Goal: Information Seeking & Learning: Check status

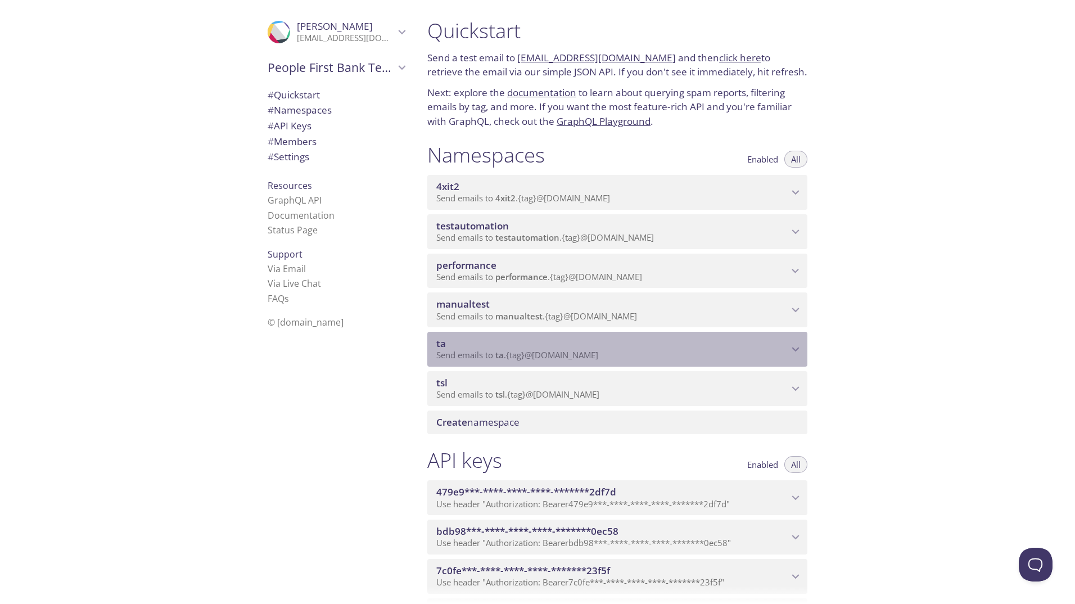
click at [790, 351] on icon "ta namespace" at bounding box center [795, 349] width 15 height 15
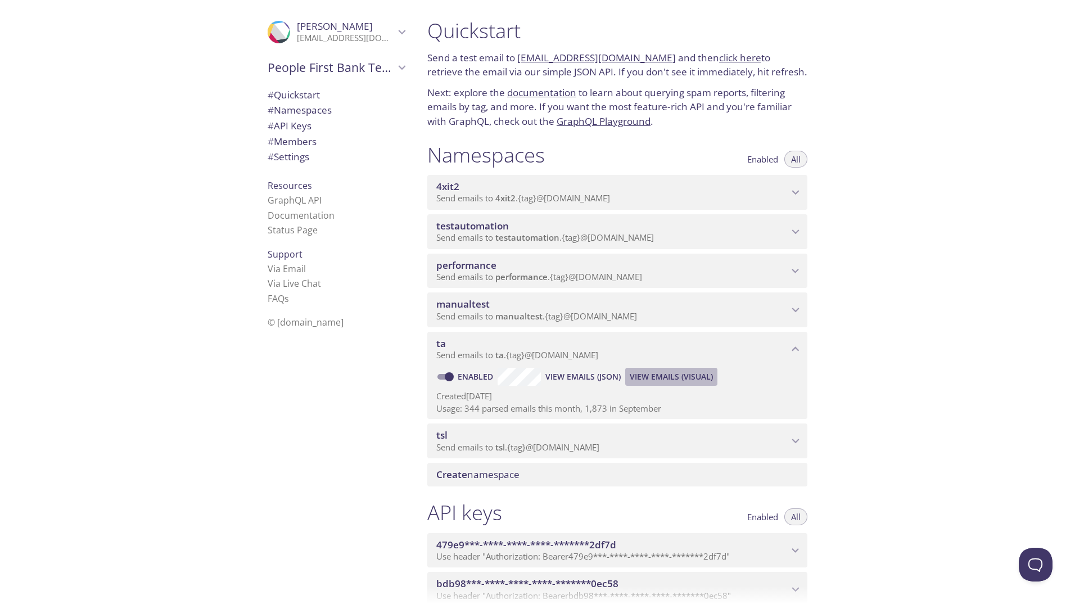
click at [682, 376] on span "View Emails (Visual)" at bounding box center [670, 376] width 83 height 13
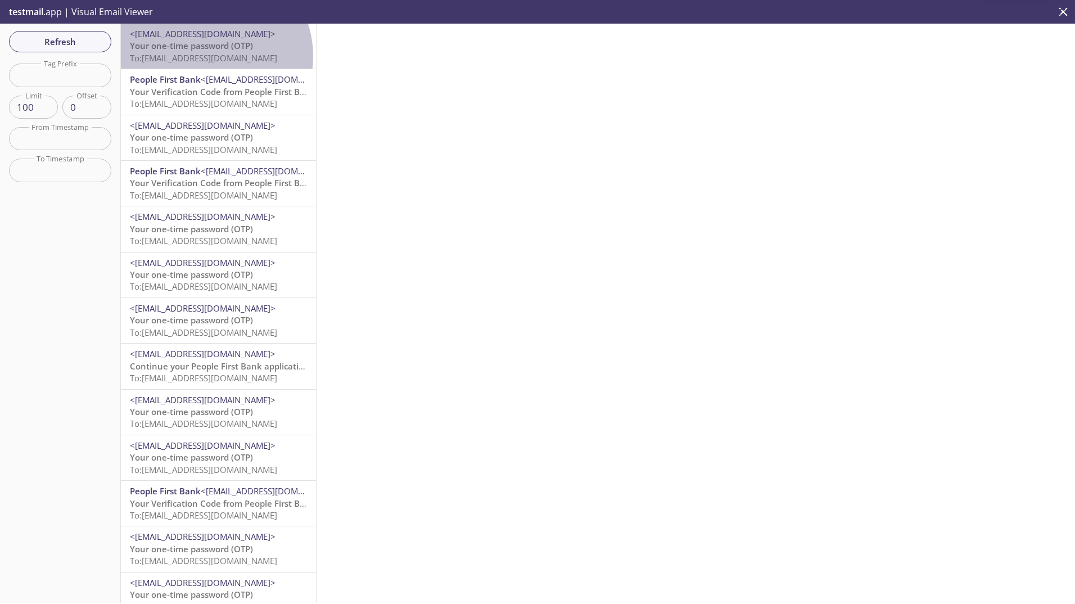
click at [207, 56] on span "To: ta.800625607@inbox.testmail.app" at bounding box center [203, 57] width 147 height 11
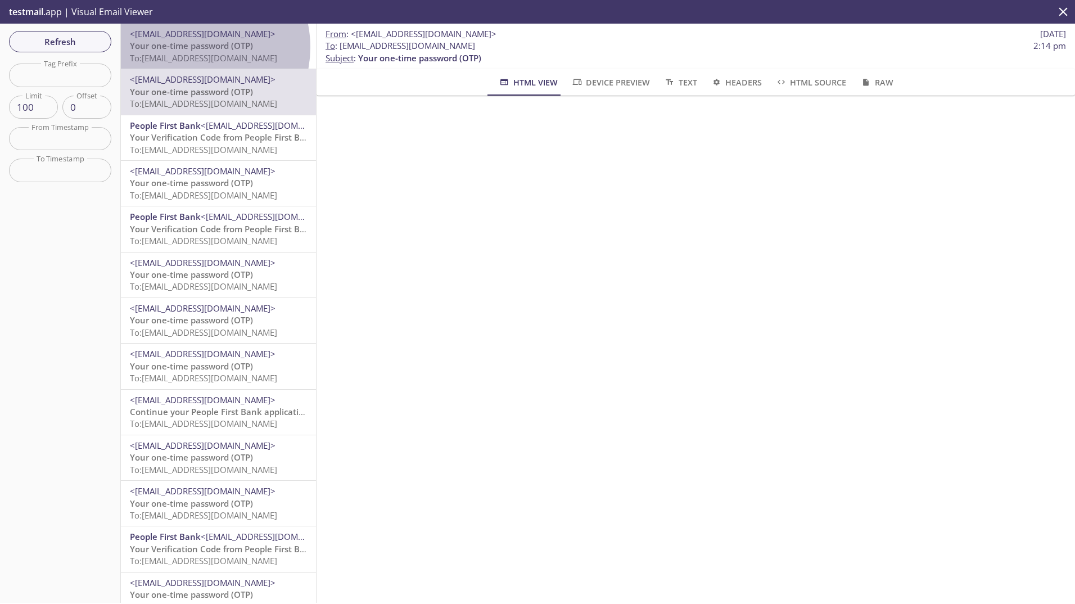
click at [191, 47] on span "Your one-time password (OTP)" at bounding box center [191, 45] width 123 height 11
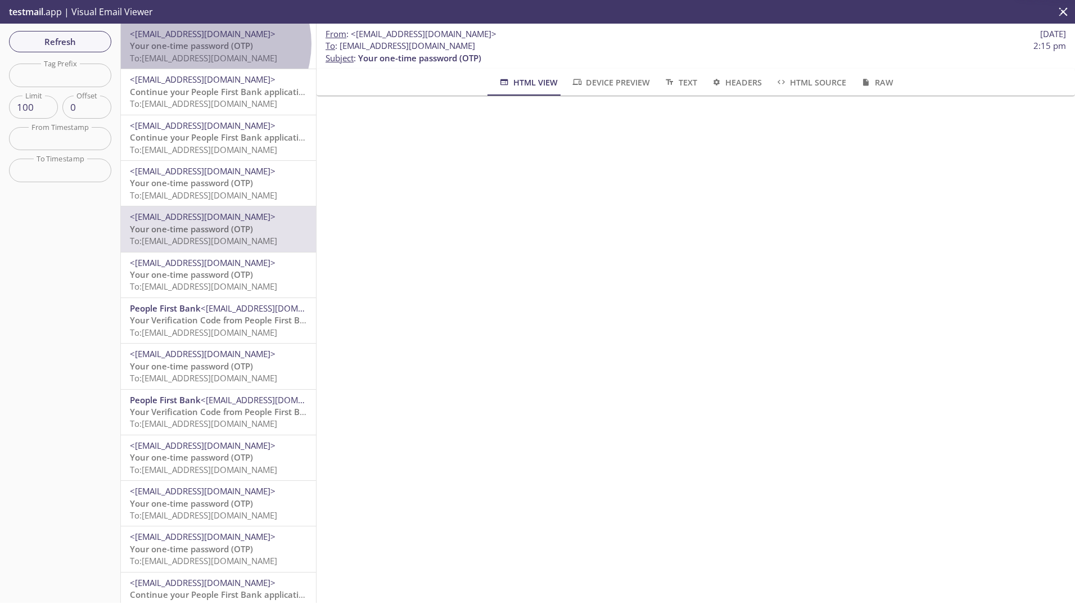
click at [214, 44] on span "Your one-time password (OTP)" at bounding box center [191, 45] width 123 height 11
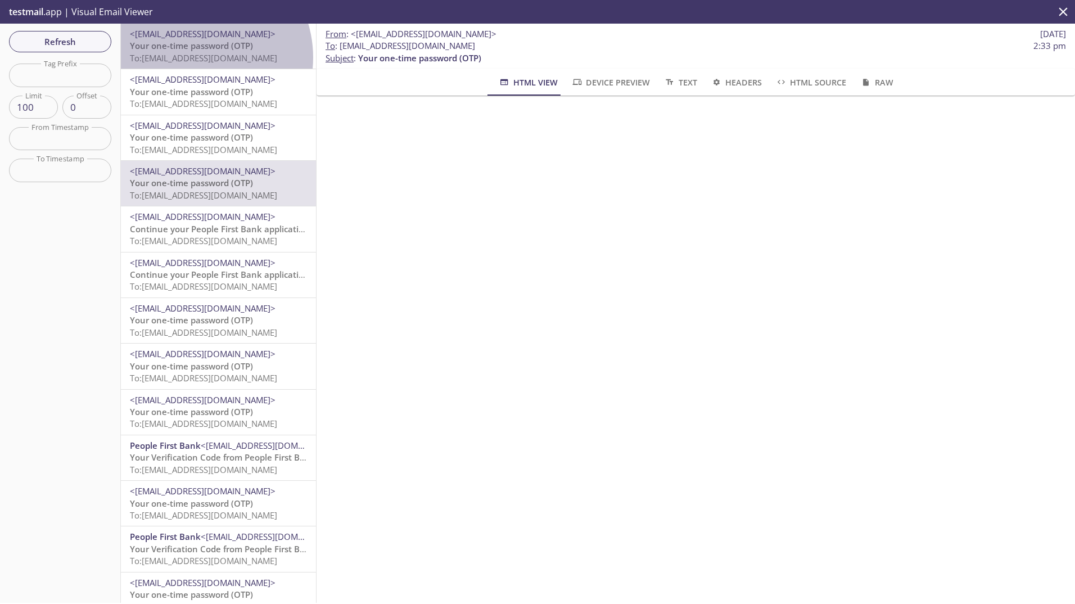
click at [195, 57] on span "To: [EMAIL_ADDRESS][DOMAIN_NAME]" at bounding box center [203, 57] width 147 height 11
